Goal: Task Accomplishment & Management: Use online tool/utility

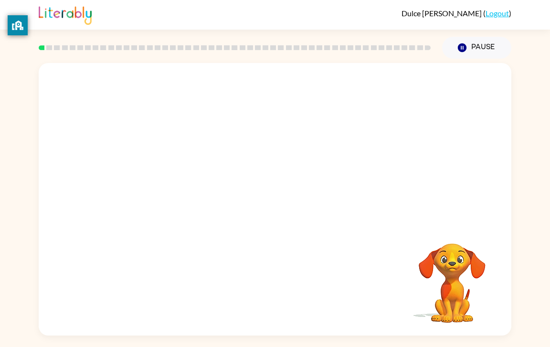
click at [289, 209] on div "Your browser must support playing .mp4 files to use Literably. Please try using…" at bounding box center [275, 199] width 472 height 272
click at [289, 209] on button "button" at bounding box center [274, 204] width 61 height 35
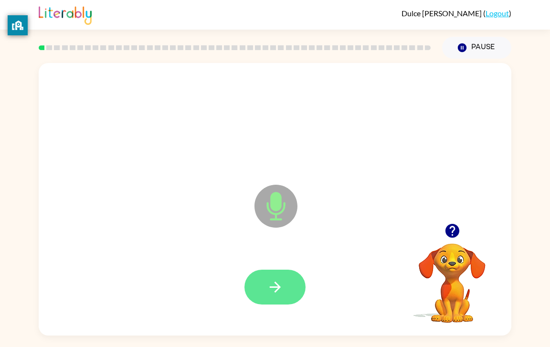
click at [276, 281] on icon "button" at bounding box center [275, 287] width 17 height 17
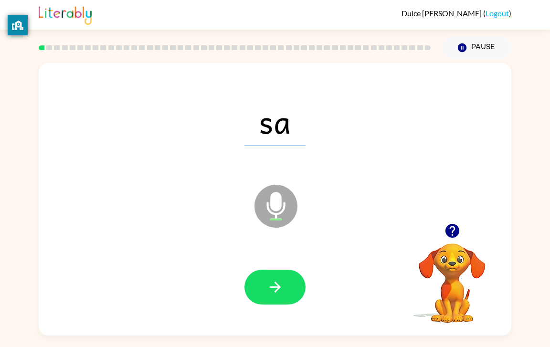
click at [276, 281] on icon "button" at bounding box center [275, 287] width 17 height 17
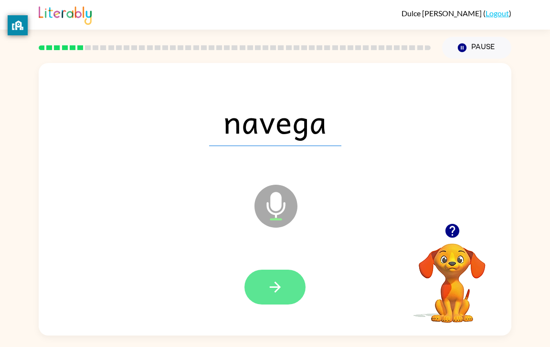
click at [275, 290] on icon "button" at bounding box center [275, 287] width 17 height 17
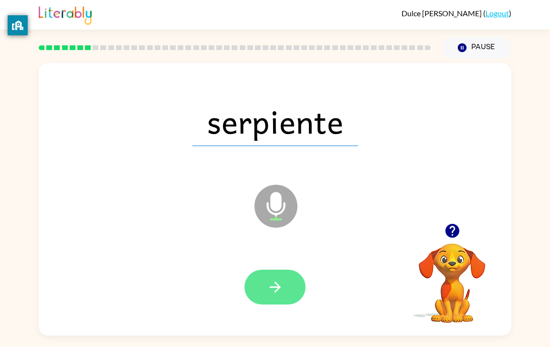
click at [276, 282] on icon "button" at bounding box center [275, 287] width 17 height 17
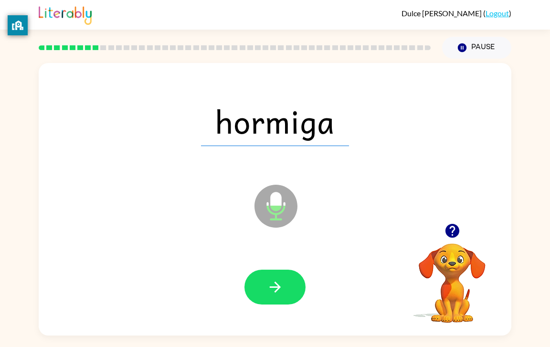
click at [276, 282] on icon "button" at bounding box center [275, 287] width 17 height 17
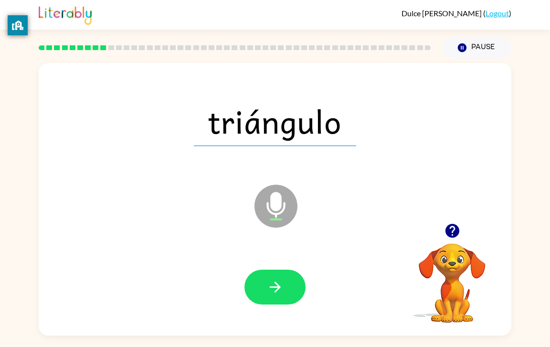
click at [276, 282] on icon "button" at bounding box center [275, 287] width 17 height 17
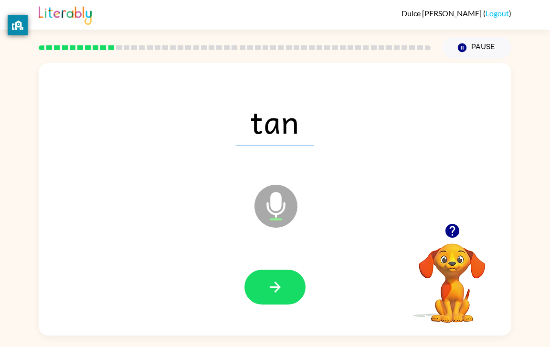
click at [276, 282] on icon "button" at bounding box center [275, 287] width 17 height 17
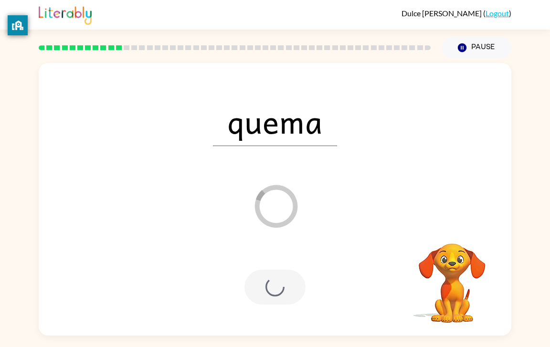
click at [276, 282] on div at bounding box center [274, 287] width 61 height 35
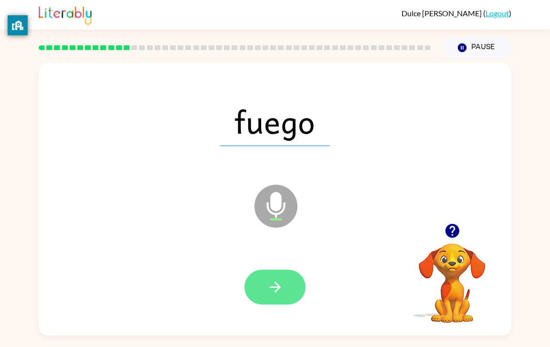
click at [276, 282] on icon "button" at bounding box center [275, 287] width 17 height 17
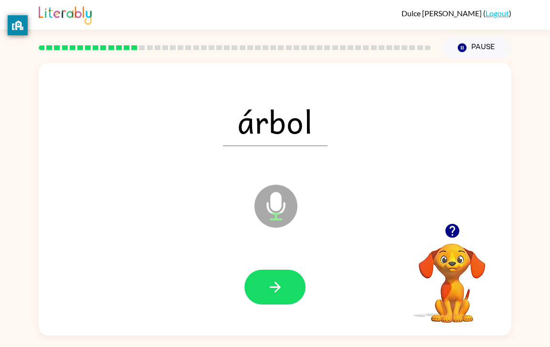
click at [276, 282] on icon "button" at bounding box center [275, 287] width 17 height 17
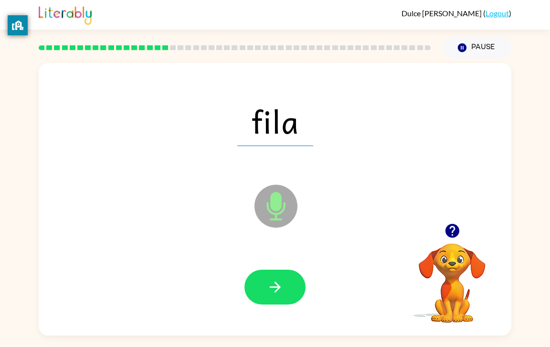
click at [276, 282] on icon "button" at bounding box center [275, 287] width 17 height 17
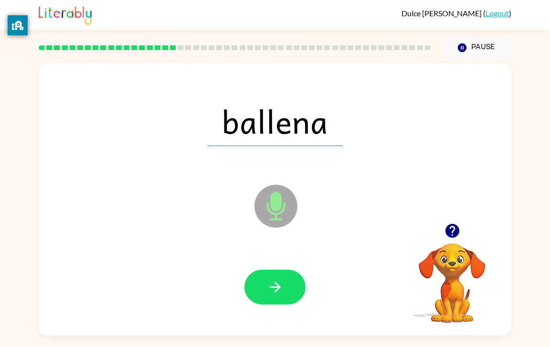
click at [276, 282] on icon "button" at bounding box center [275, 287] width 17 height 17
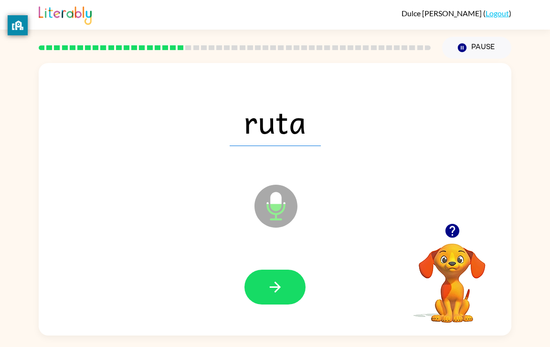
click at [276, 282] on icon "button" at bounding box center [275, 287] width 17 height 17
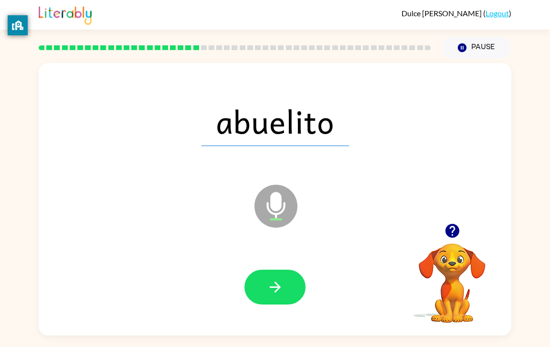
click at [276, 282] on icon "button" at bounding box center [275, 287] width 17 height 17
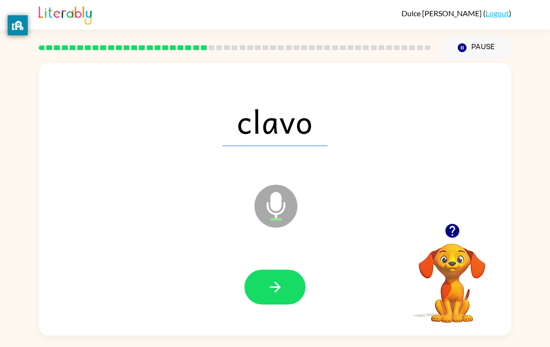
click at [276, 282] on icon "button" at bounding box center [275, 287] width 17 height 17
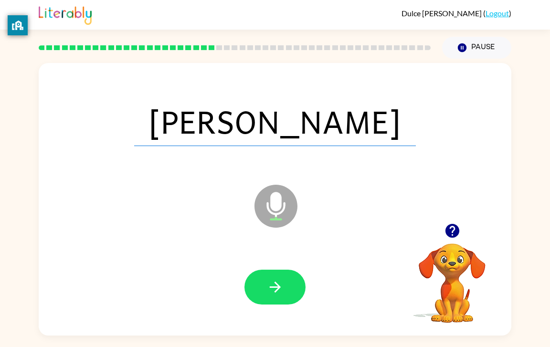
click at [276, 282] on icon "button" at bounding box center [275, 287] width 17 height 17
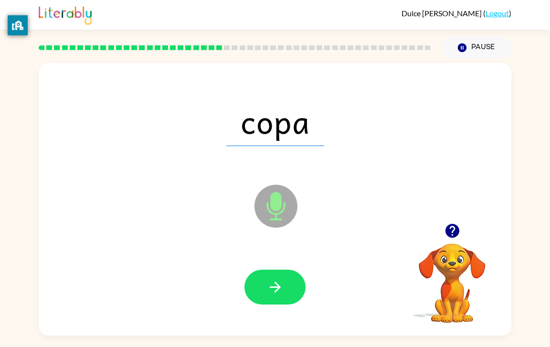
click at [276, 282] on icon "button" at bounding box center [275, 287] width 17 height 17
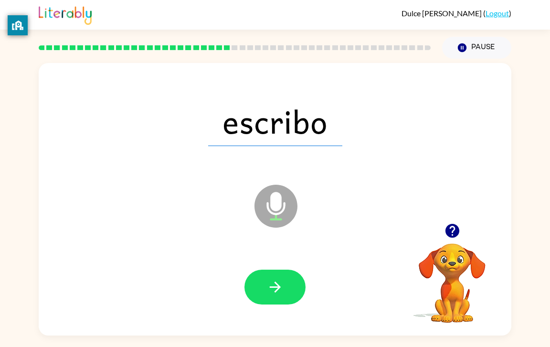
click at [276, 282] on icon "button" at bounding box center [275, 287] width 17 height 17
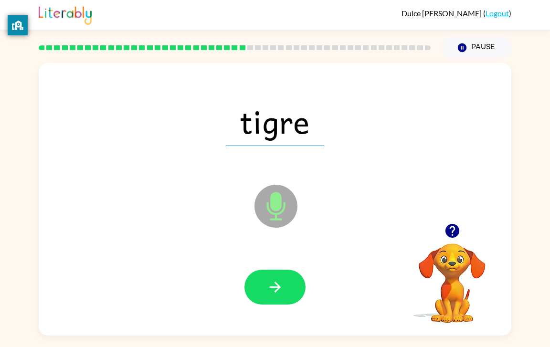
click at [276, 282] on icon "button" at bounding box center [275, 287] width 17 height 17
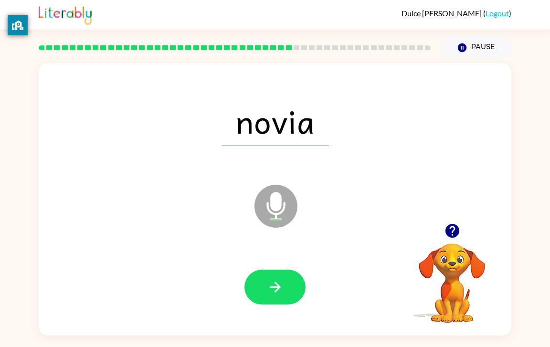
click at [276, 282] on icon "button" at bounding box center [275, 287] width 17 height 17
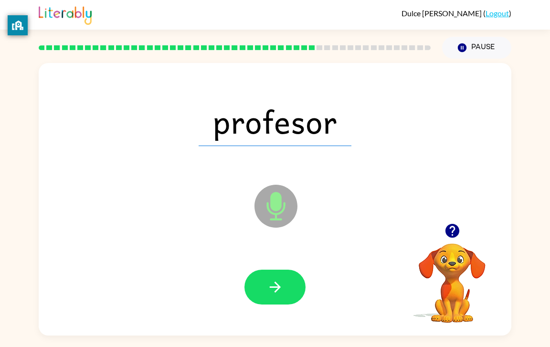
click at [276, 282] on icon "button" at bounding box center [275, 287] width 17 height 17
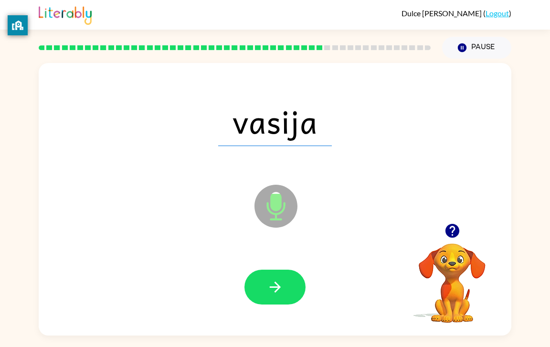
click at [276, 282] on icon "button" at bounding box center [275, 287] width 17 height 17
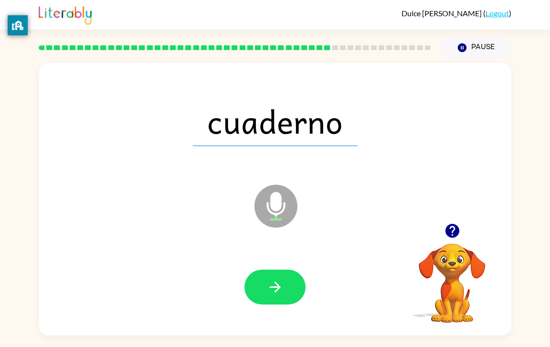
click at [276, 282] on icon "button" at bounding box center [275, 287] width 17 height 17
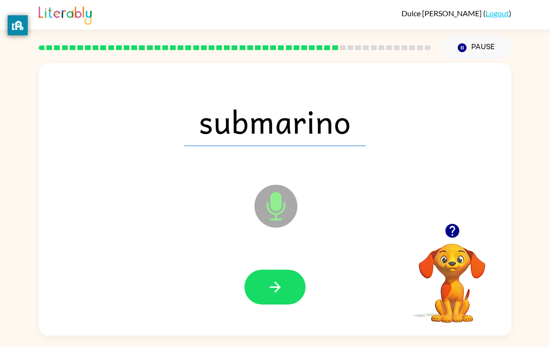
click at [276, 282] on icon "button" at bounding box center [275, 287] width 17 height 17
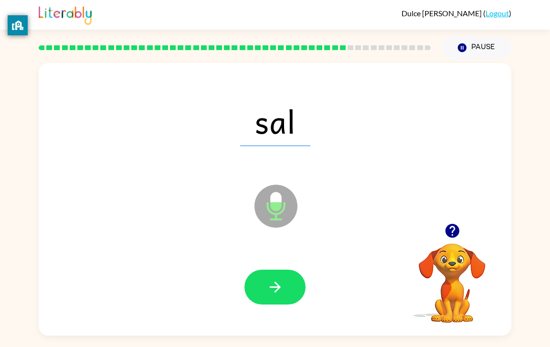
click at [276, 282] on icon "button" at bounding box center [275, 287] width 17 height 17
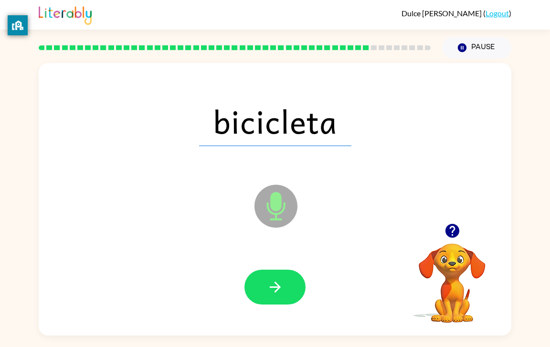
click at [276, 282] on icon "button" at bounding box center [275, 287] width 17 height 17
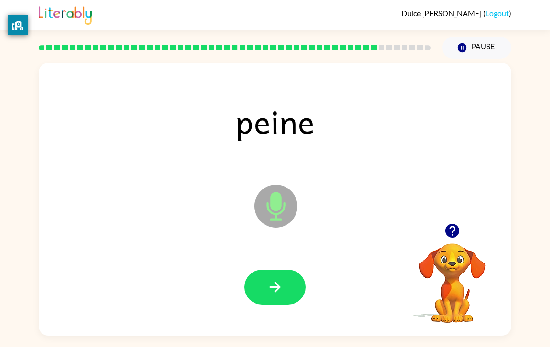
click at [276, 282] on icon "button" at bounding box center [275, 287] width 17 height 17
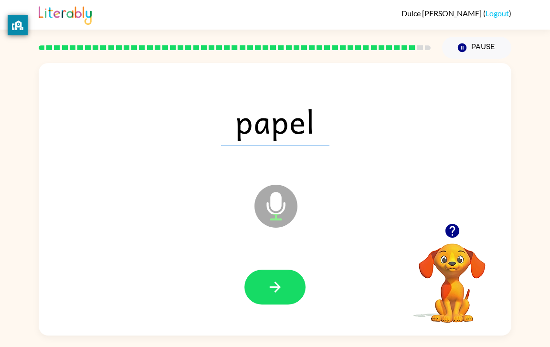
click at [276, 282] on icon "button" at bounding box center [275, 287] width 17 height 17
